Goal: Register for event/course

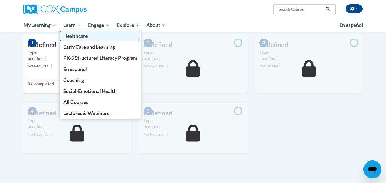
click at [86, 39] on span "Healthcare" at bounding box center [75, 36] width 24 height 6
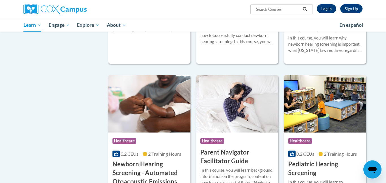
scroll to position [195, 0]
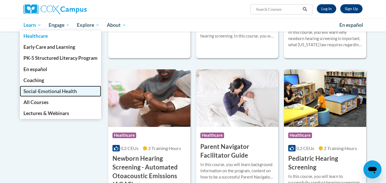
click at [49, 94] on span "Social-Emotional Health" at bounding box center [49, 91] width 53 height 6
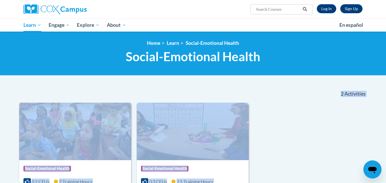
drag, startPoint x: 382, startPoint y: 75, endPoint x: 383, endPoint y: 119, distance: 44.1
click at [383, 119] on html "Sign Up Log In Search Search... Toggle navigation My Learning My Learning My Co…" at bounding box center [193, 91] width 386 height 183
click at [382, 56] on div "<en>Home</en><fr>Accueil</fr><de>Zuhause</de><it>Casa</it><es>Casa</es><pt>Casa…" at bounding box center [193, 54] width 386 height 44
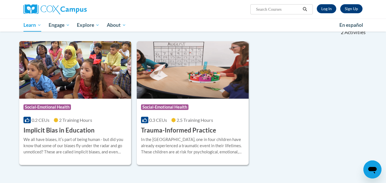
scroll to position [62, 0]
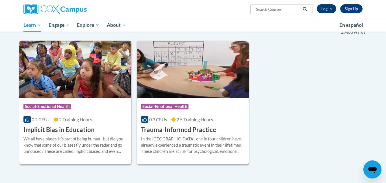
click at [313, 124] on div "Course Category: Social-Emotional Health 0.2 CEUs 2 Training Hours COURSE Impli…" at bounding box center [192, 103] width 347 height 124
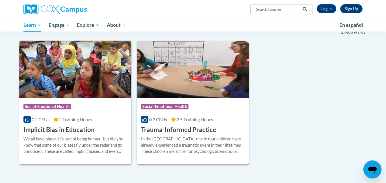
click at [313, 124] on div "Course Category: Social-Emotional Health 0.2 CEUs 2 Training Hours COURSE Impli…" at bounding box center [192, 103] width 347 height 124
click at [304, 114] on div "Course Category: Social-Emotional Health 0.2 CEUs 2 Training Hours COURSE Impli…" at bounding box center [192, 103] width 347 height 124
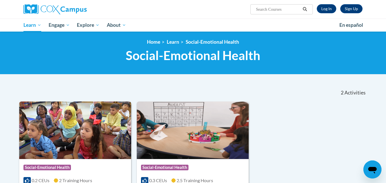
scroll to position [0, 0]
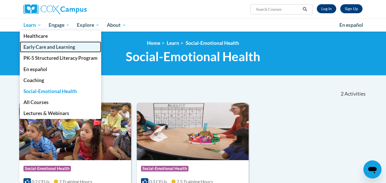
click at [42, 49] on span "Early Care and Learning" at bounding box center [49, 47] width 52 height 6
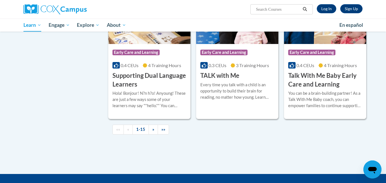
scroll to position [860, 0]
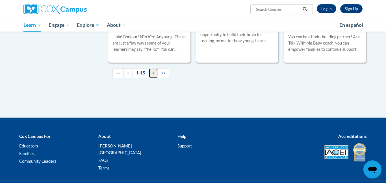
click at [154, 75] on span "»" at bounding box center [153, 73] width 2 height 5
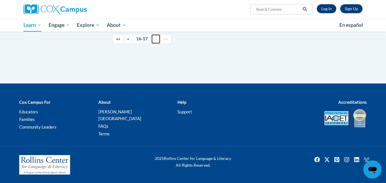
scroll to position [293, 0]
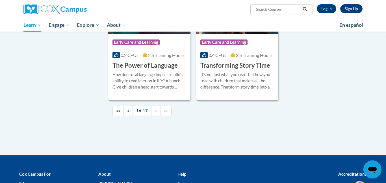
scroll to position [203, 0]
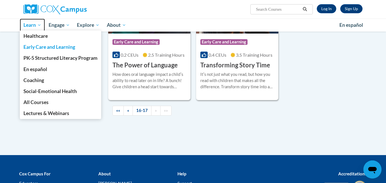
click at [32, 29] on span "Learn" at bounding box center [32, 25] width 18 height 7
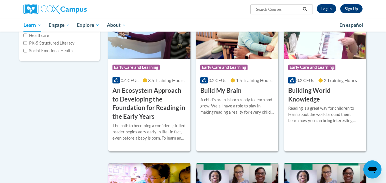
scroll to position [121, 0]
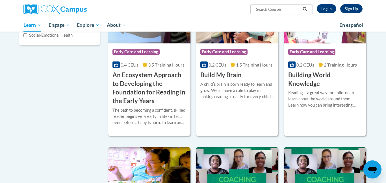
drag, startPoint x: 384, startPoint y: 27, endPoint x: 385, endPoint y: 56, distance: 28.8
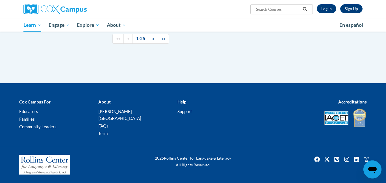
scroll to position [1419, 0]
click at [158, 44] on link "»" at bounding box center [153, 39] width 9 height 10
click at [163, 141] on div "Cox Campus For Educators Families Community Leaders About Cox Campus FAQs Terms…" at bounding box center [193, 118] width 386 height 56
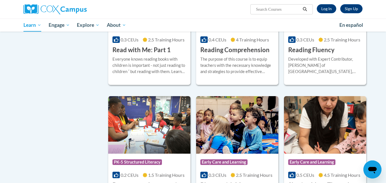
scroll to position [345, 0]
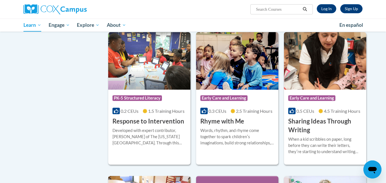
click at [337, 19] on div "More Info Start Developed with Expert Contributor, Dr. Laura Rhinehart of Unive…" at bounding box center [325, 4] width 82 height 29
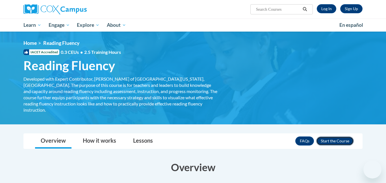
click at [316, 146] on button "Enroll" at bounding box center [335, 141] width 38 height 9
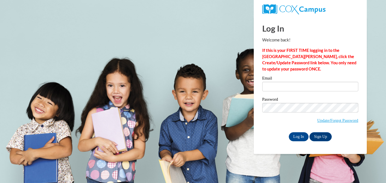
type input "johnlakfoster@yahoo.com"
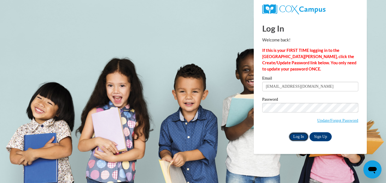
click at [290, 141] on input "Log In" at bounding box center [299, 136] width 20 height 9
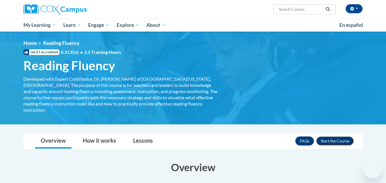
click at [318, 146] on button "Enroll" at bounding box center [335, 141] width 38 height 9
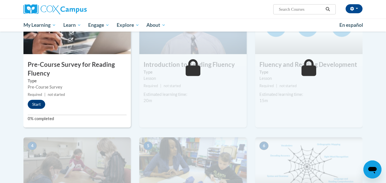
scroll to position [158, 0]
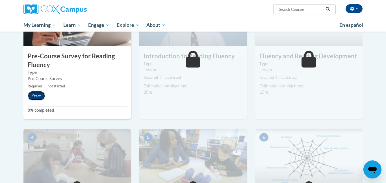
click at [40, 101] on button "Start" at bounding box center [37, 95] width 18 height 9
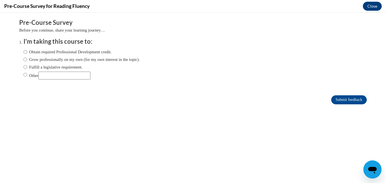
scroll to position [0, 0]
click at [27, 51] on input "Obtain required Professional Development credit." at bounding box center [25, 52] width 4 height 6
radio input "true"
click at [334, 103] on input "Submit feedback" at bounding box center [349, 99] width 36 height 9
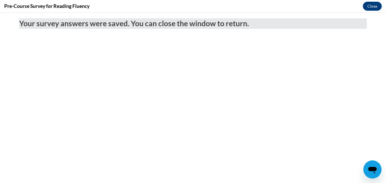
click at [363, 11] on div "Pre-Course Survey for Reading Fluency Close" at bounding box center [193, 6] width 386 height 13
click at [366, 6] on button "Close" at bounding box center [372, 6] width 19 height 9
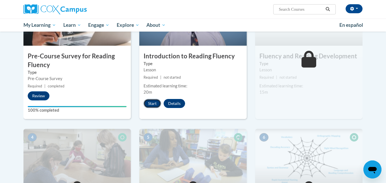
click at [154, 108] on button "Start" at bounding box center [152, 103] width 18 height 9
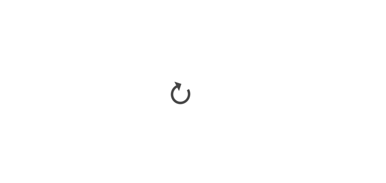
scroll to position [13, 30]
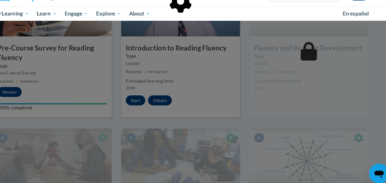
click at [334, 68] on div at bounding box center [192, 42] width 339 height 107
